Goal: Information Seeking & Learning: Find specific page/section

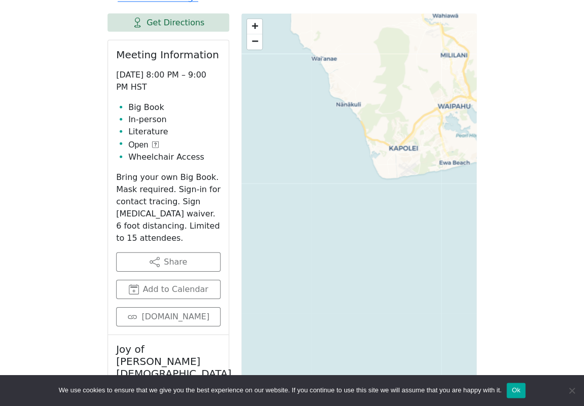
scroll to position [476, 0]
drag, startPoint x: 153, startPoint y: 213, endPoint x: 162, endPoint y: 234, distance: 22.0
click at [162, 234] on p "Bring your own Big Book. Mask required. Sign-in for contact tracing. Sign [MEDI…" at bounding box center [168, 207] width 104 height 73
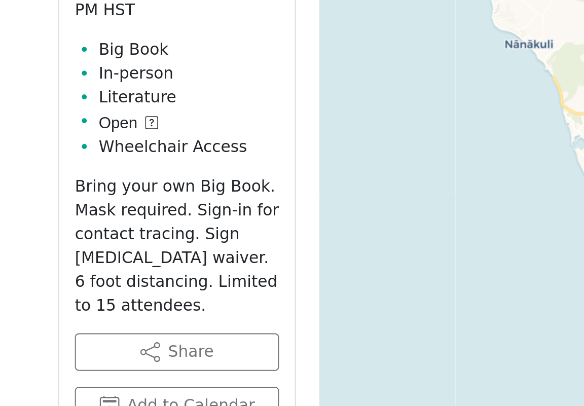
scroll to position [420, 0]
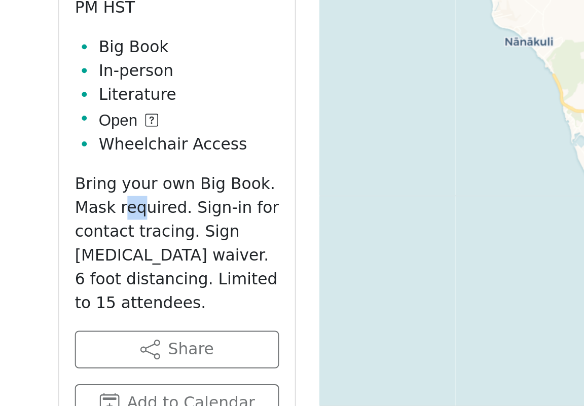
drag, startPoint x: 62, startPoint y: 116, endPoint x: 69, endPoint y: 115, distance: 7.3
click at [116, 227] on p "Bring your own Big Book. Mask required. Sign-in for contact tracing. Sign [MEDI…" at bounding box center [168, 263] width 104 height 73
drag, startPoint x: 52, startPoint y: 130, endPoint x: 118, endPoint y: 129, distance: 65.9
click at [118, 227] on p "Bring your own Big Book. Mask required. Sign-in for contact tracing. Sign [MEDI…" at bounding box center [168, 263] width 104 height 73
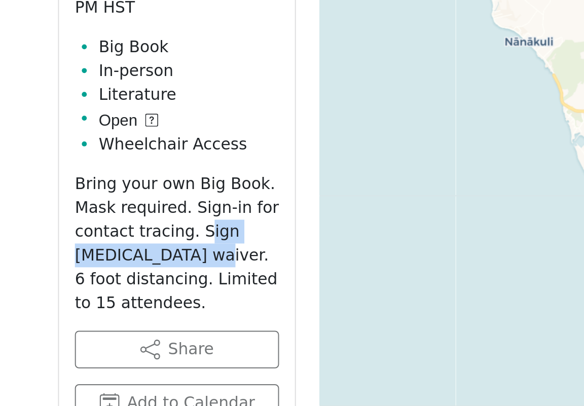
drag, startPoint x: 100, startPoint y: 128, endPoint x: 102, endPoint y: 138, distance: 10.9
click at [116, 227] on p "Bring your own Big Book. Mask required. Sign-in for contact tracing. Sign [MEDI…" at bounding box center [168, 263] width 104 height 73
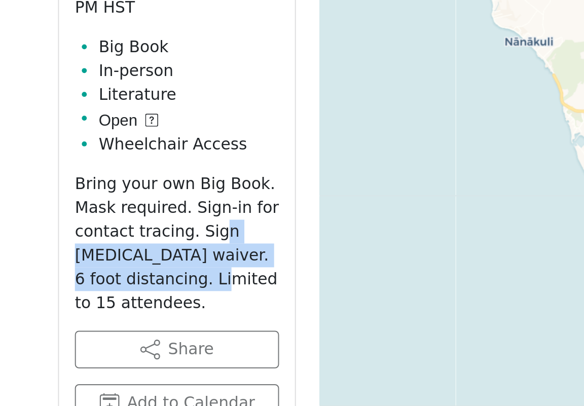
drag, startPoint x: 107, startPoint y: 150, endPoint x: 106, endPoint y: 121, distance: 28.4
click at [116, 227] on p "Bring your own Big Book. Mask required. Sign-in for contact tracing. Sign [MEDI…" at bounding box center [168, 263] width 104 height 73
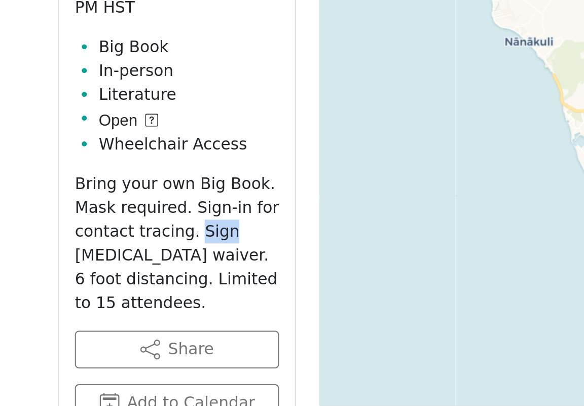
click at [116, 227] on p "Bring your own Big Book. Mask required. Sign-in for contact tracing. Sign [MEDI…" at bounding box center [168, 263] width 104 height 73
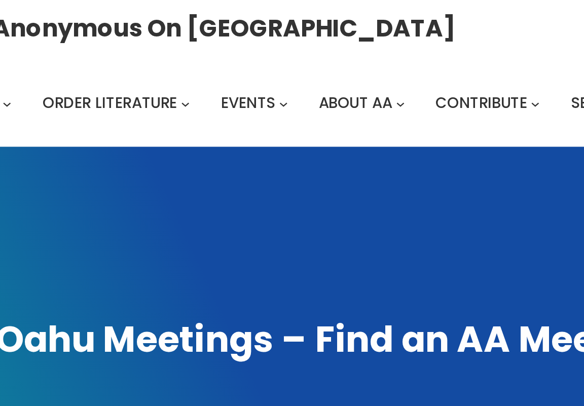
scroll to position [1, 0]
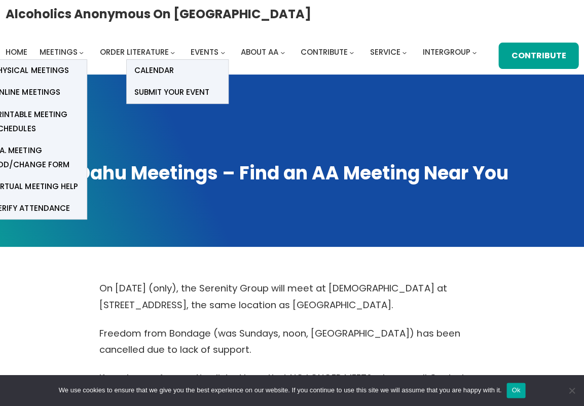
drag, startPoint x: 76, startPoint y: 50, endPoint x: 202, endPoint y: 54, distance: 126.8
click at [78, 50] on li "Meetings Physical Meetings Online Meetings Printable Meeting Schedules A.A. Mee…" at bounding box center [64, 52] width 48 height 14
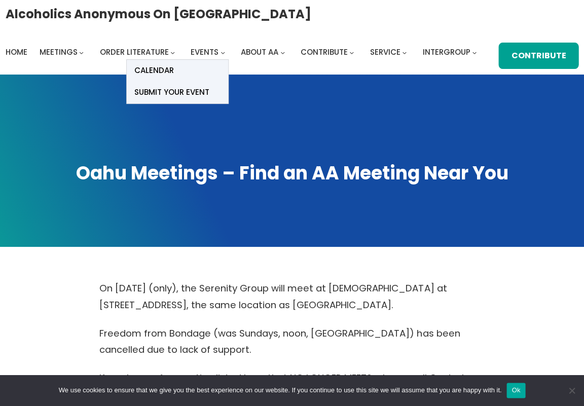
click at [206, 51] on span "Events" at bounding box center [205, 52] width 28 height 11
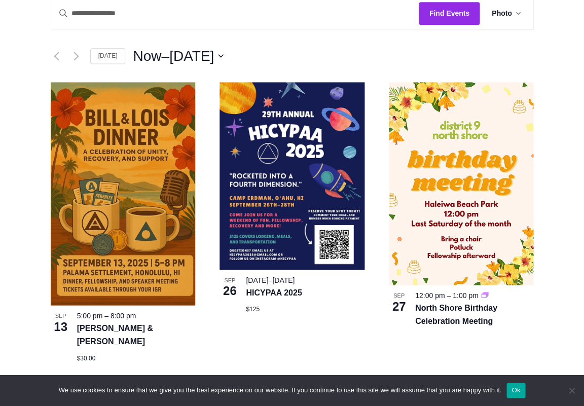
scroll to position [300, 0]
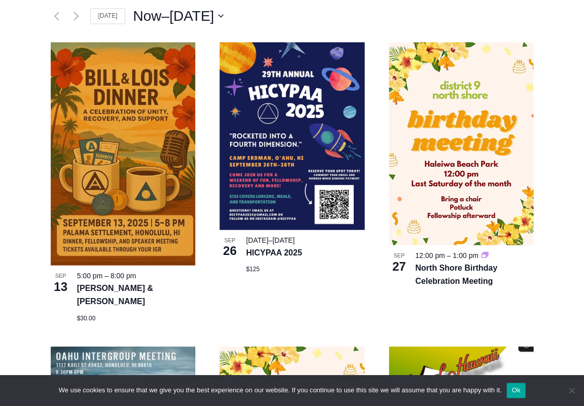
click at [203, 89] on article "Bill & Lois Dinner Sep 13 5:00 pm – 8:00 pm Bill & Lois Dinner $30.00" at bounding box center [123, 182] width 169 height 280
